Goal: Use online tool/utility

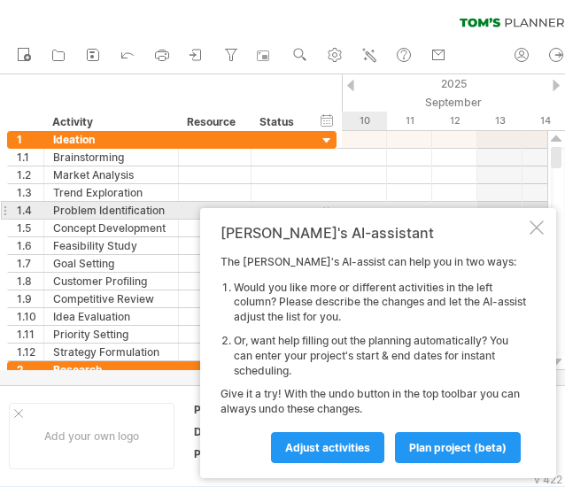
click at [532, 221] on div at bounding box center [537, 228] width 14 height 14
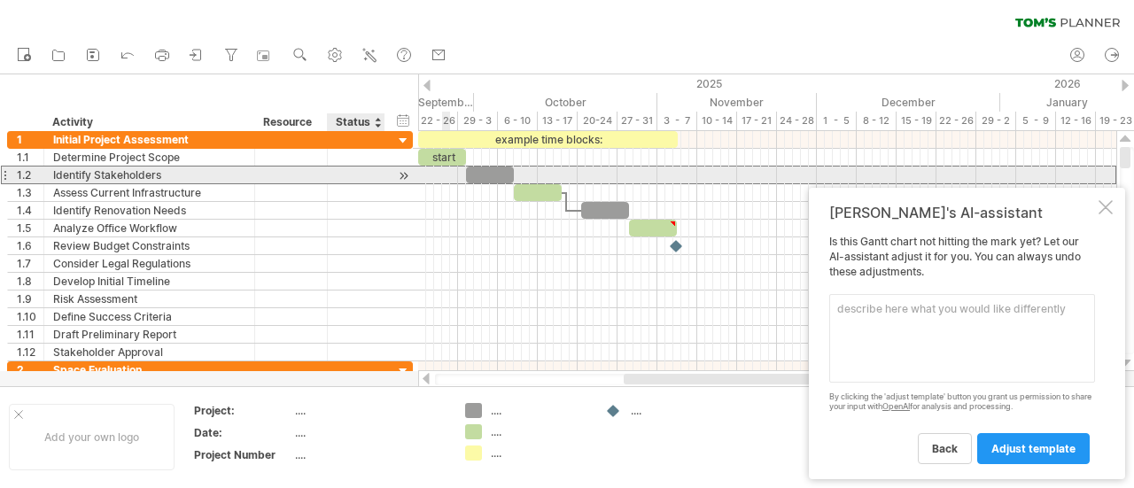
click at [367, 171] on div at bounding box center [356, 175] width 39 height 17
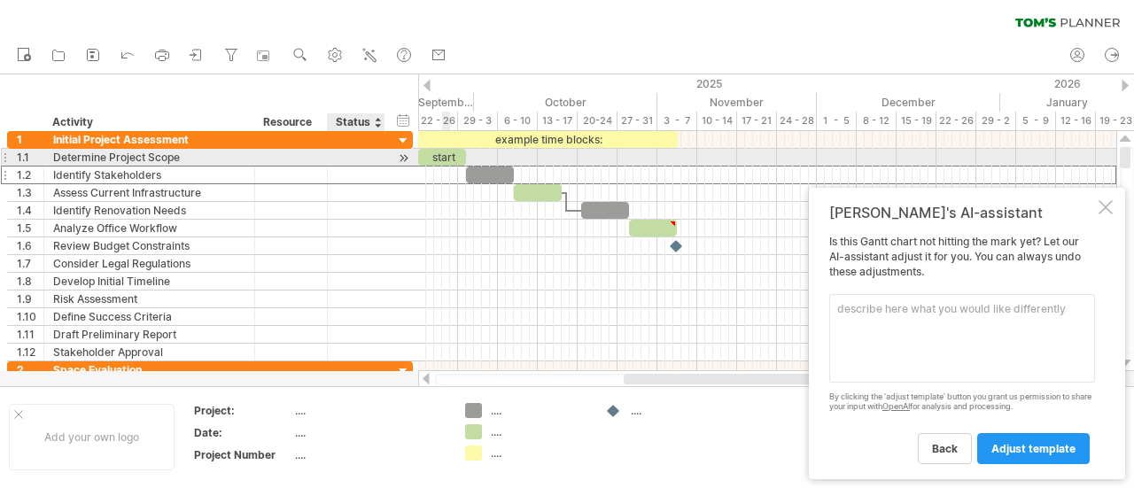
click at [368, 152] on div at bounding box center [356, 157] width 39 height 17
click at [395, 159] on div at bounding box center [403, 158] width 17 height 19
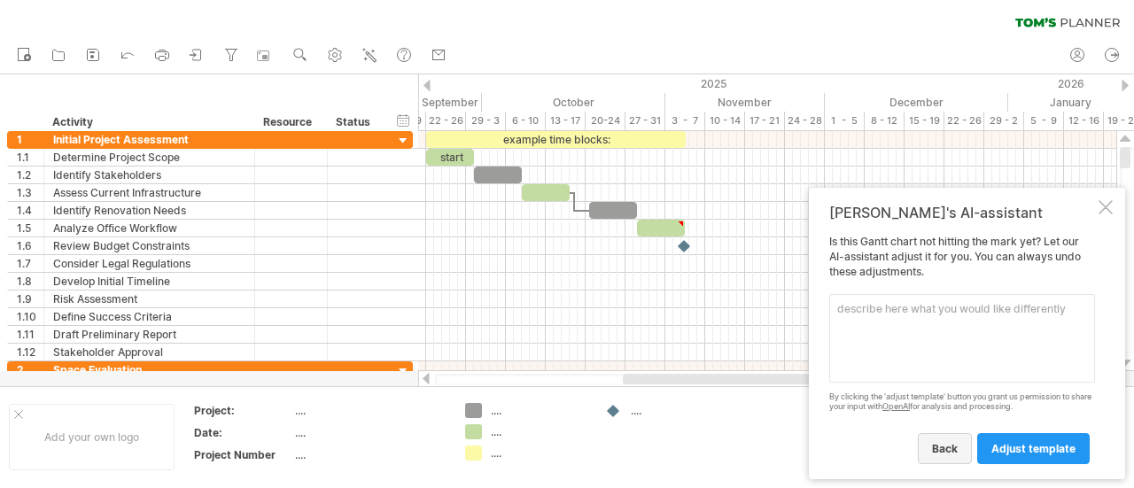
click at [948, 449] on span "back" at bounding box center [945, 448] width 26 height 13
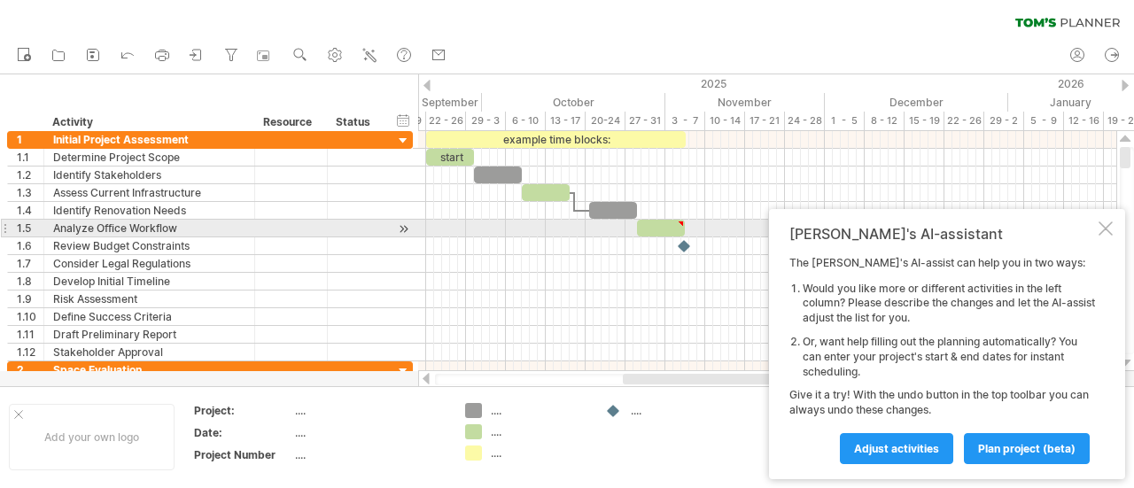
click at [1101, 227] on div at bounding box center [1106, 229] width 14 height 14
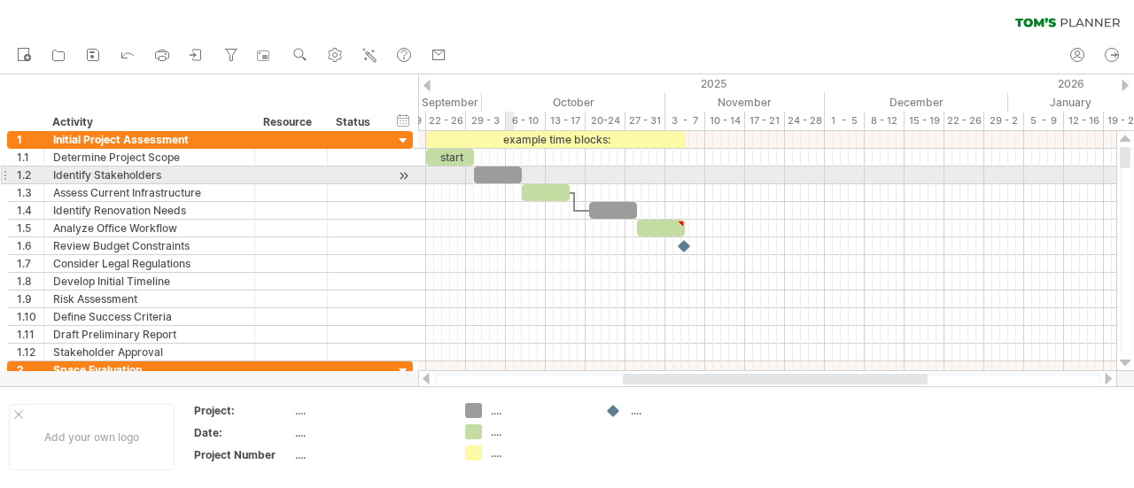
click at [509, 177] on div at bounding box center [498, 175] width 48 height 17
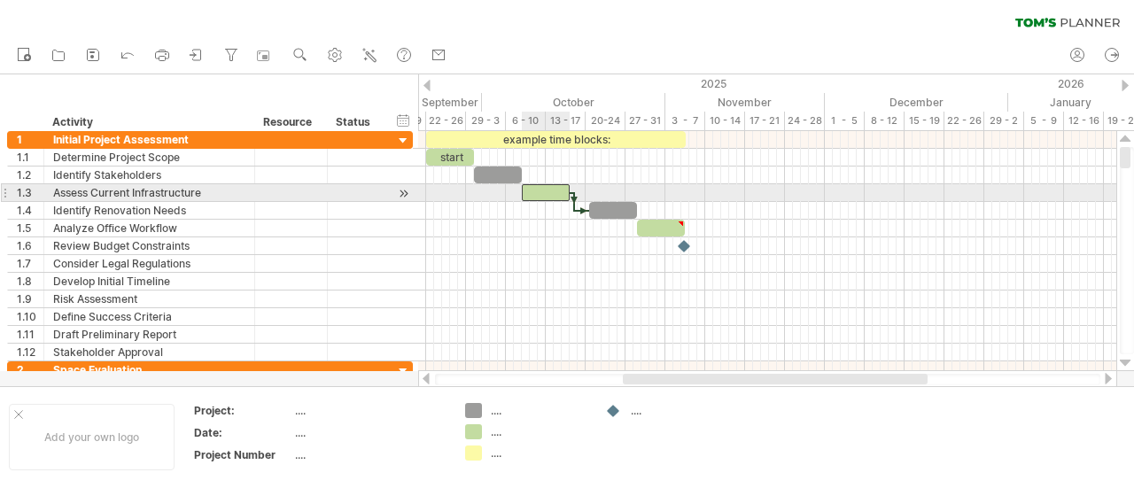
click at [546, 192] on div at bounding box center [546, 192] width 48 height 17
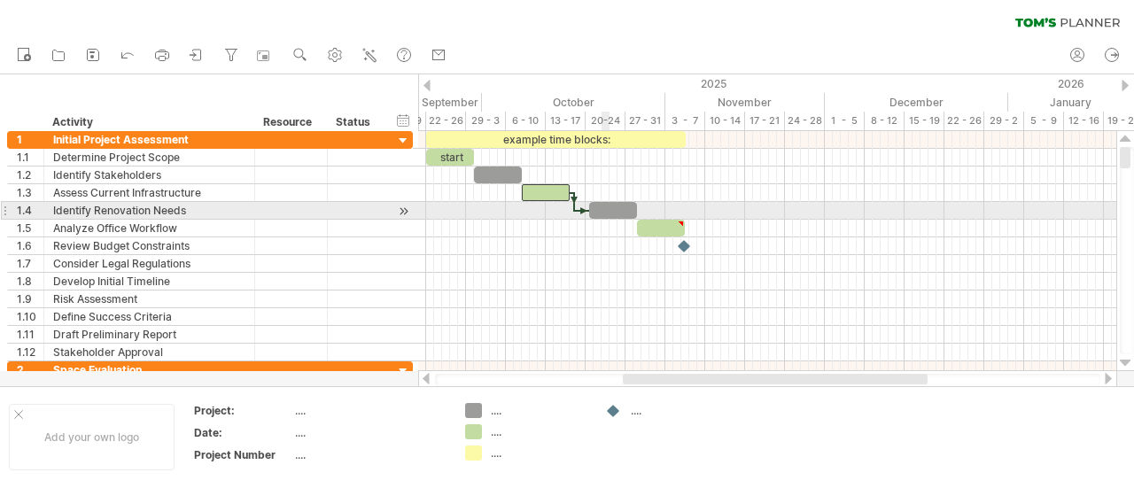
click at [609, 212] on div at bounding box center [613, 210] width 48 height 17
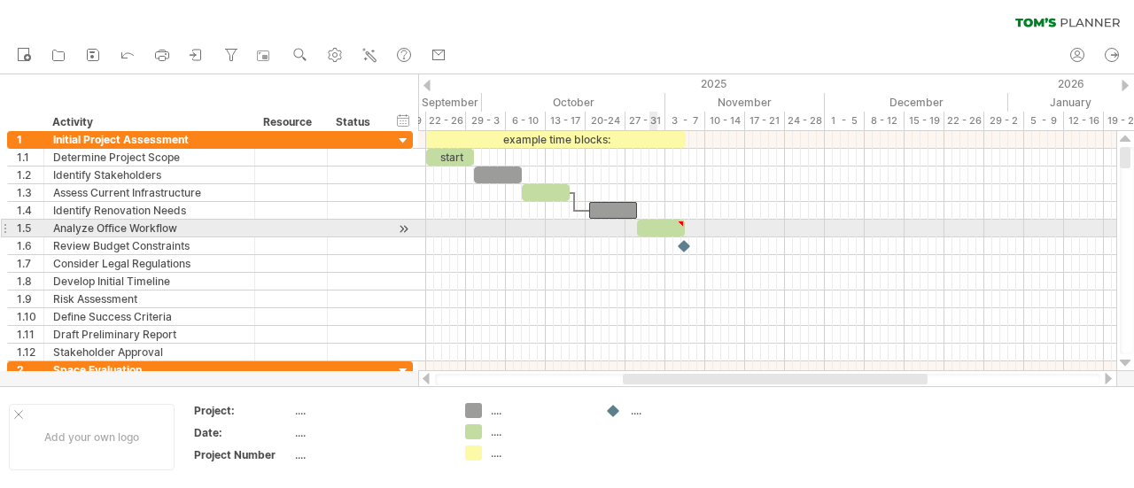
click at [652, 234] on div at bounding box center [661, 228] width 48 height 17
